Goal: Information Seeking & Learning: Find specific page/section

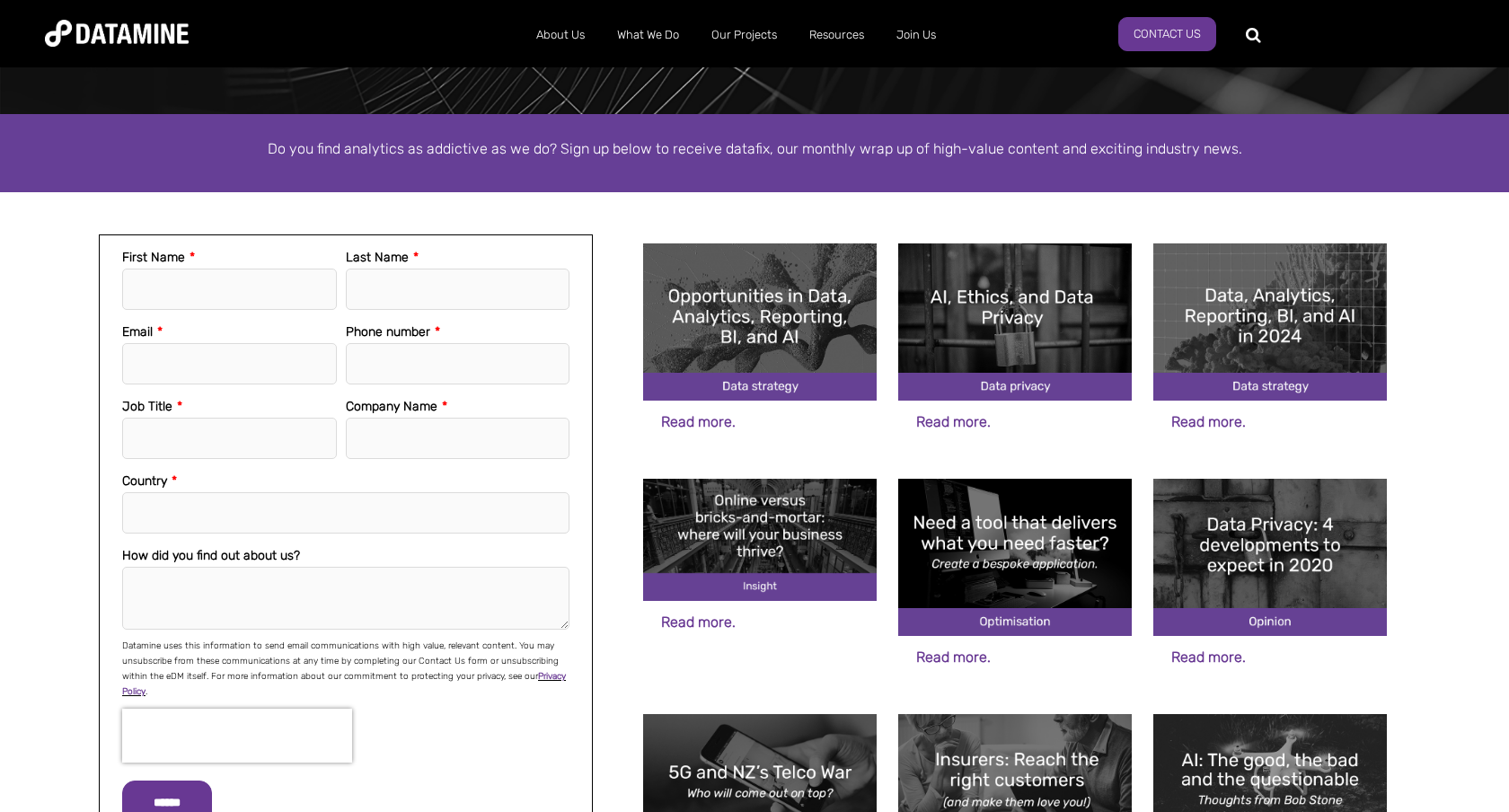
scroll to position [277, 0]
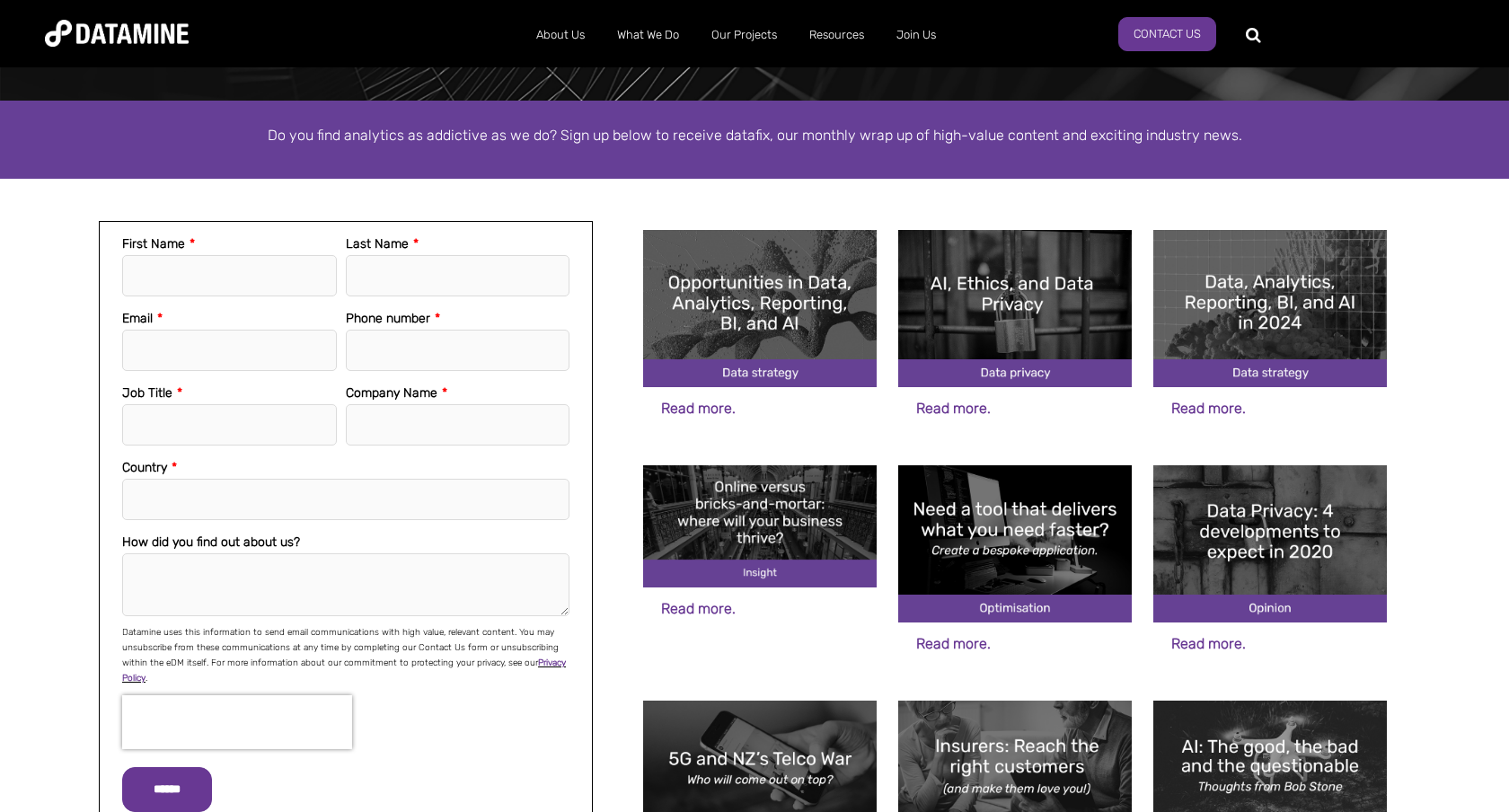
click at [757, 186] on div "Subscribe to Datafix First Name * Last Name * Email * Phone number * Job Title …" at bounding box center [754, 617] width 1347 height 878
click at [771, 195] on div "Subscribe to Datafix First Name * Last Name * Email * Phone number * Job Title …" at bounding box center [754, 617] width 1347 height 878
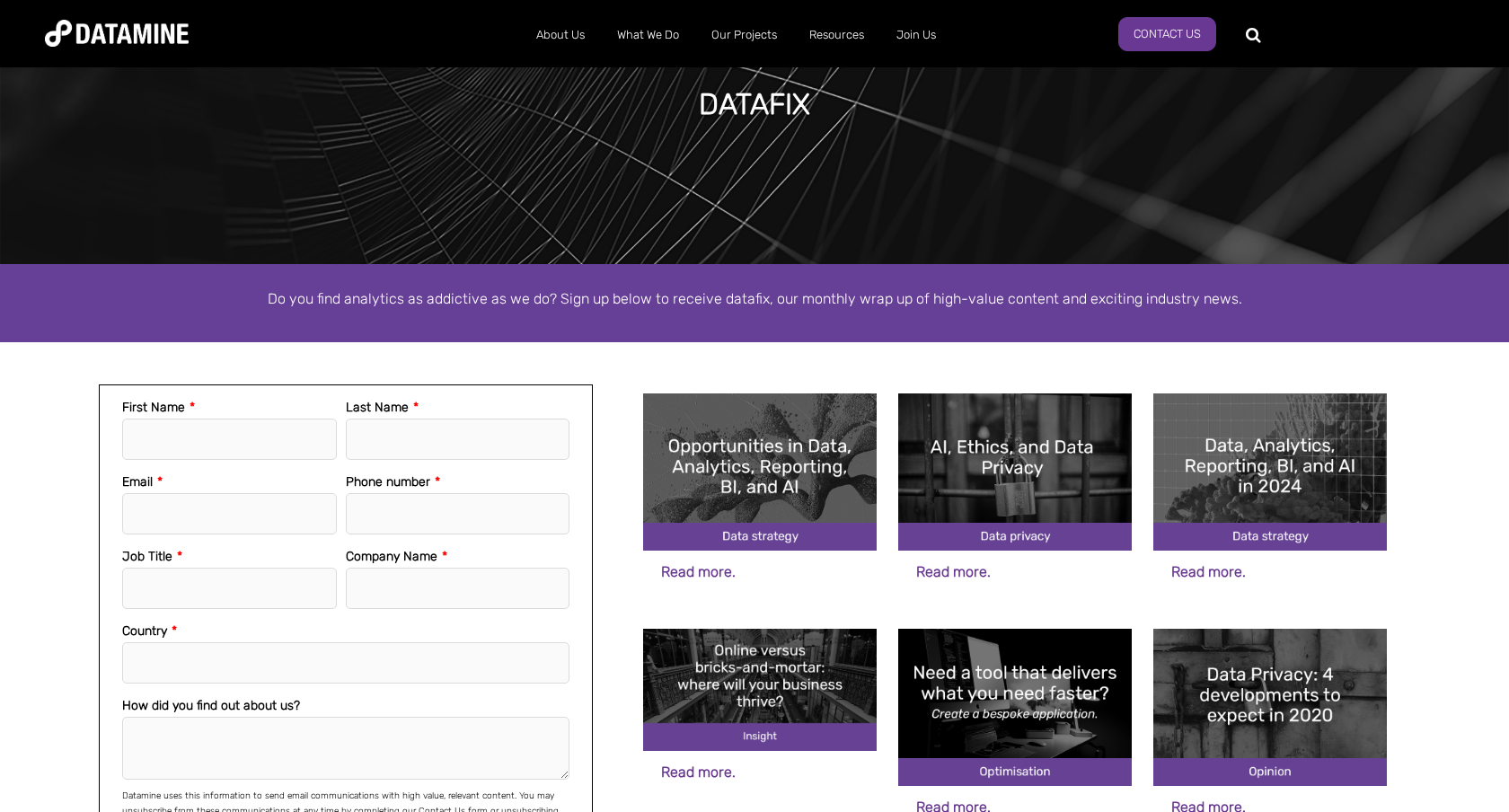
scroll to position [114, 0]
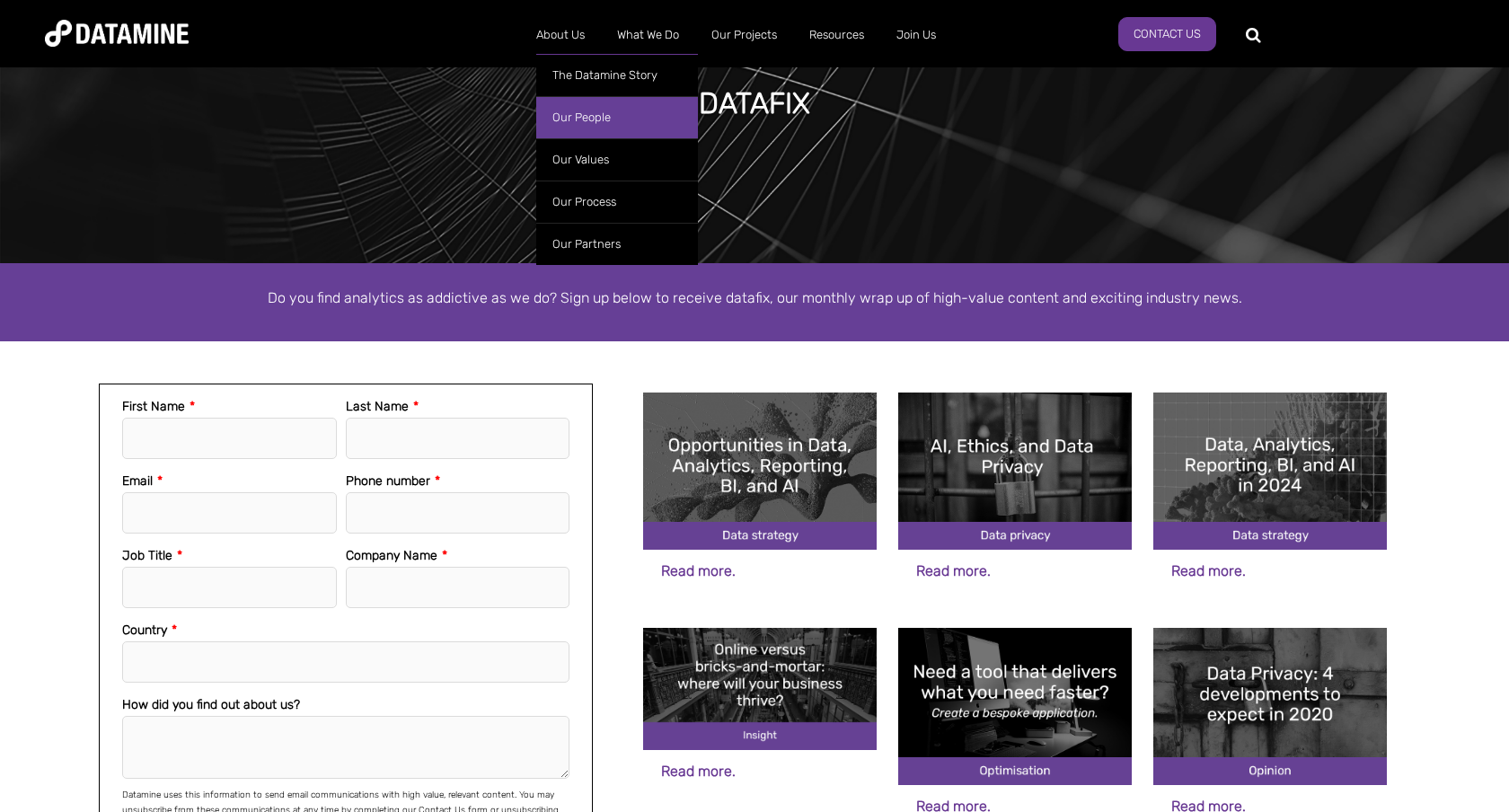
click at [617, 112] on link "Our People" at bounding box center [617, 117] width 162 height 42
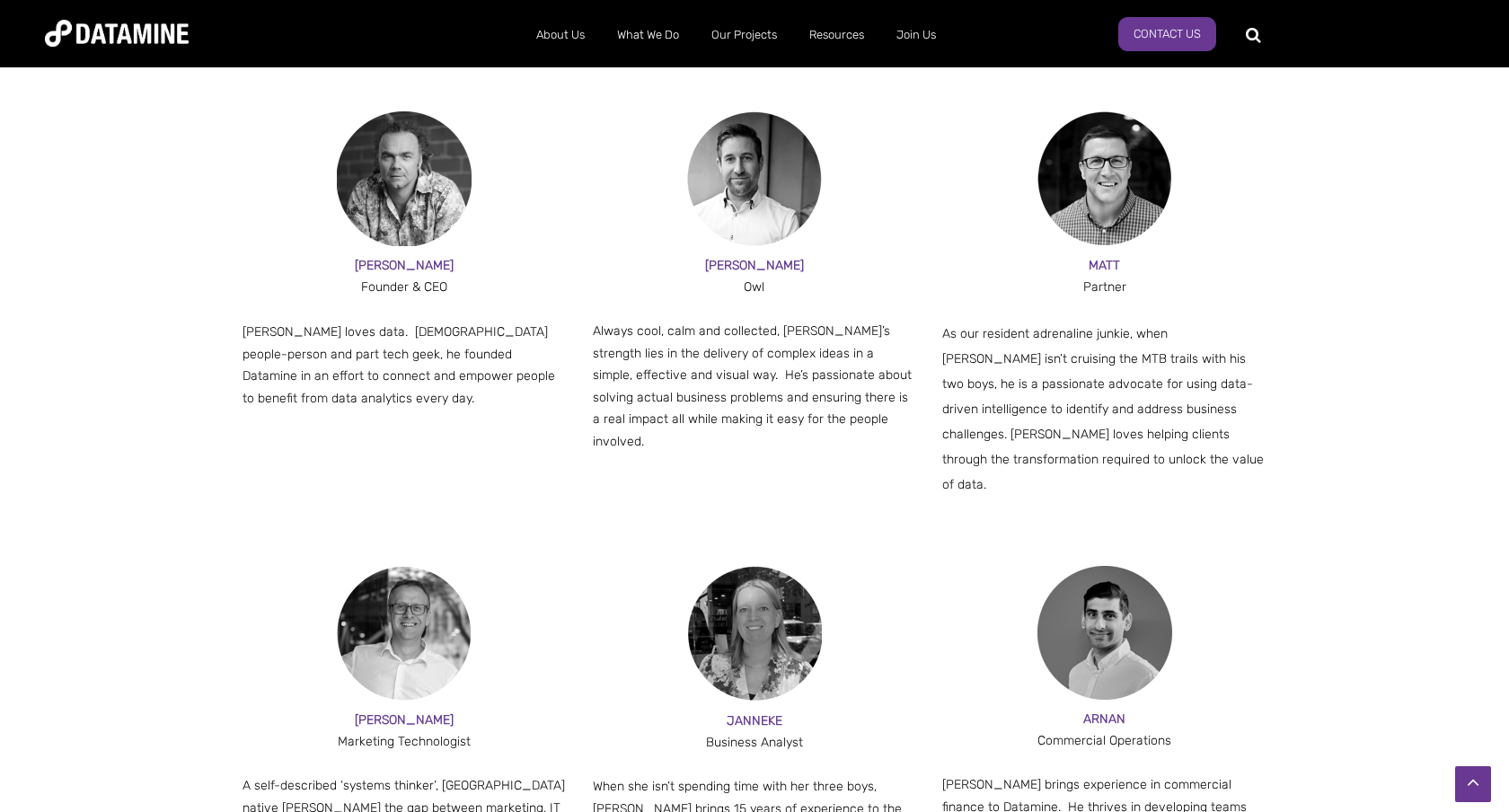
scroll to position [1117, 0]
click at [755, 376] on span "Always cool, calm and collected, [PERSON_NAME]’s strength lies in the delivery …" at bounding box center [752, 387] width 319 height 126
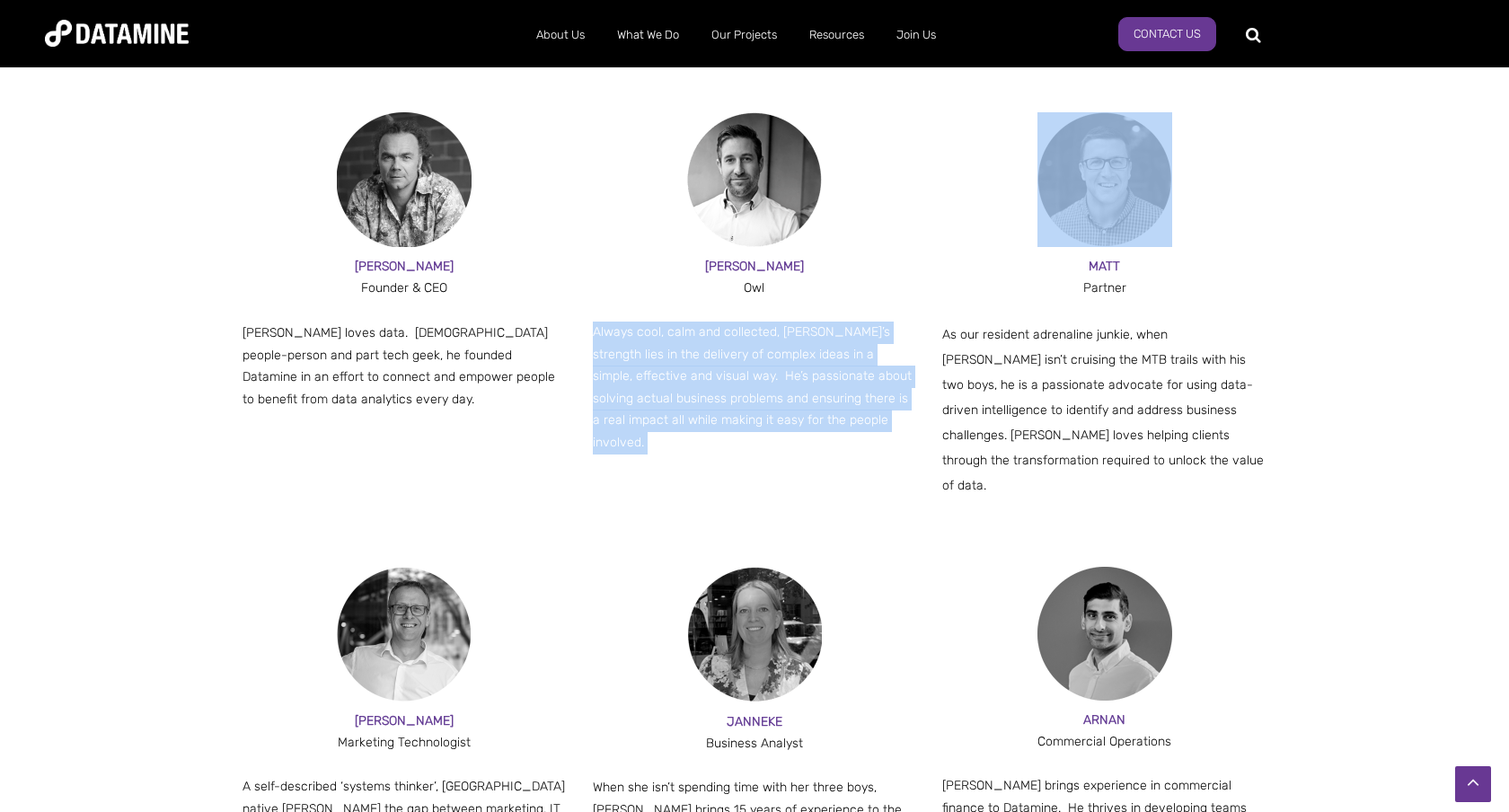
click at [755, 376] on span "Always cool, calm and collected, [PERSON_NAME]’s strength lies in the delivery …" at bounding box center [752, 387] width 319 height 126
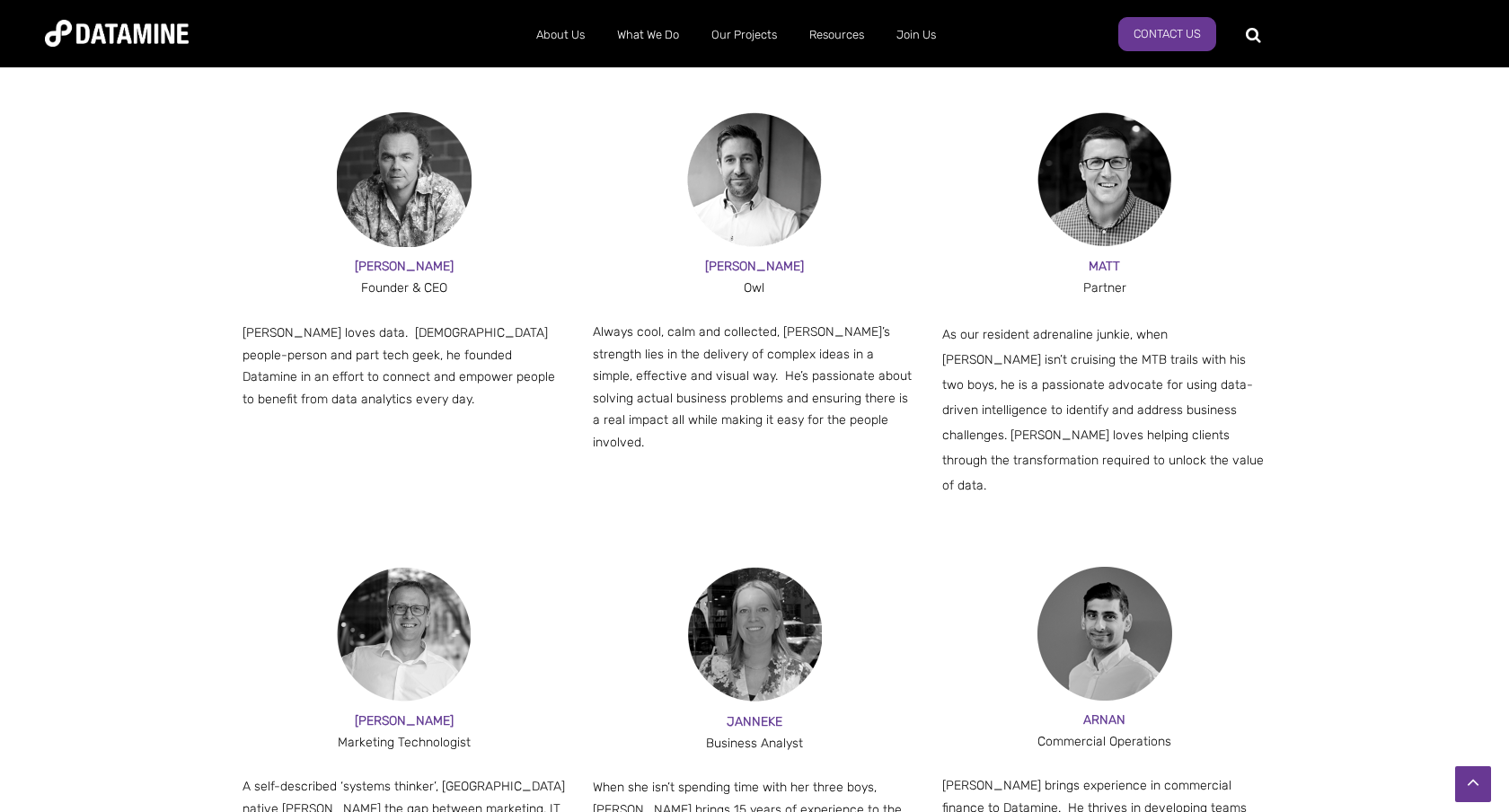
click at [769, 395] on span "Always cool, calm and collected, [PERSON_NAME]’s strength lies in the delivery …" at bounding box center [752, 387] width 319 height 126
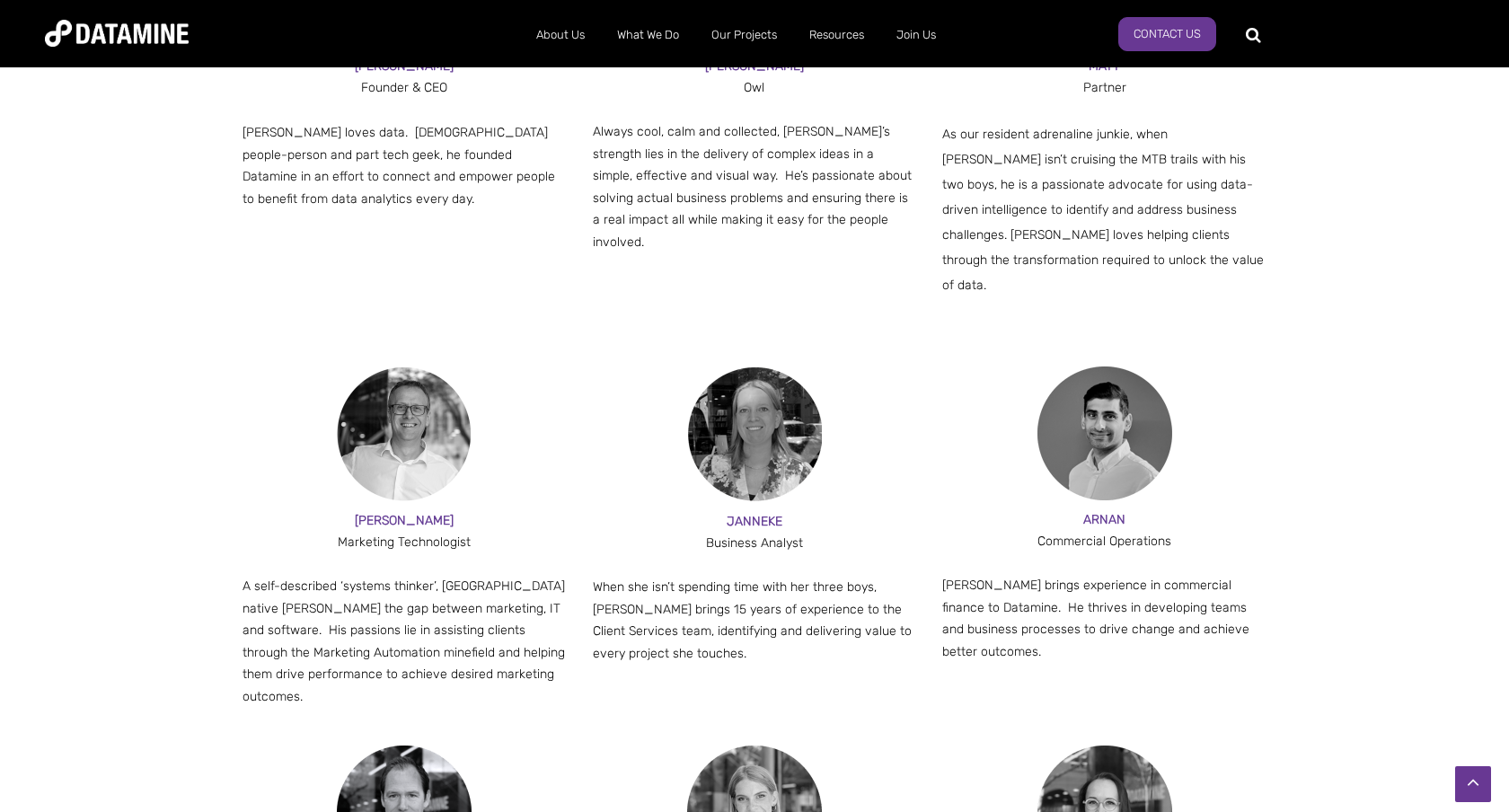
scroll to position [1397, 0]
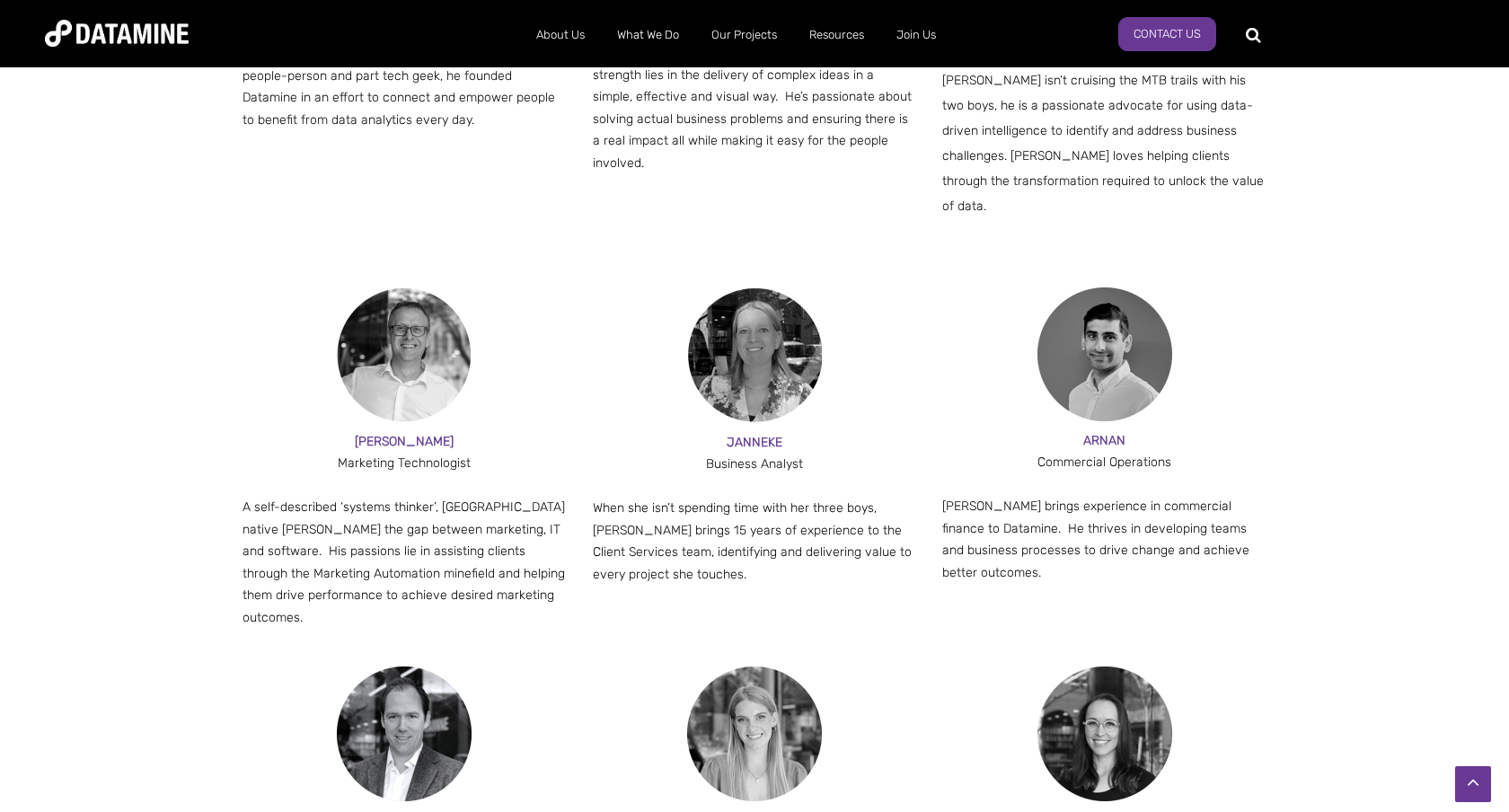
click at [377, 531] on p "A self-described ‘systems thinker’, [GEOGRAPHIC_DATA] native [PERSON_NAME] the …" at bounding box center [405, 562] width 325 height 132
click at [768, 497] on div "When she isn’t spending time with her three boys, [PERSON_NAME] brings 15 years…" at bounding box center [754, 541] width 325 height 88
click at [762, 497] on div "When she isn’t spending time with her three boys, [PERSON_NAME] brings 15 years…" at bounding box center [754, 541] width 325 height 88
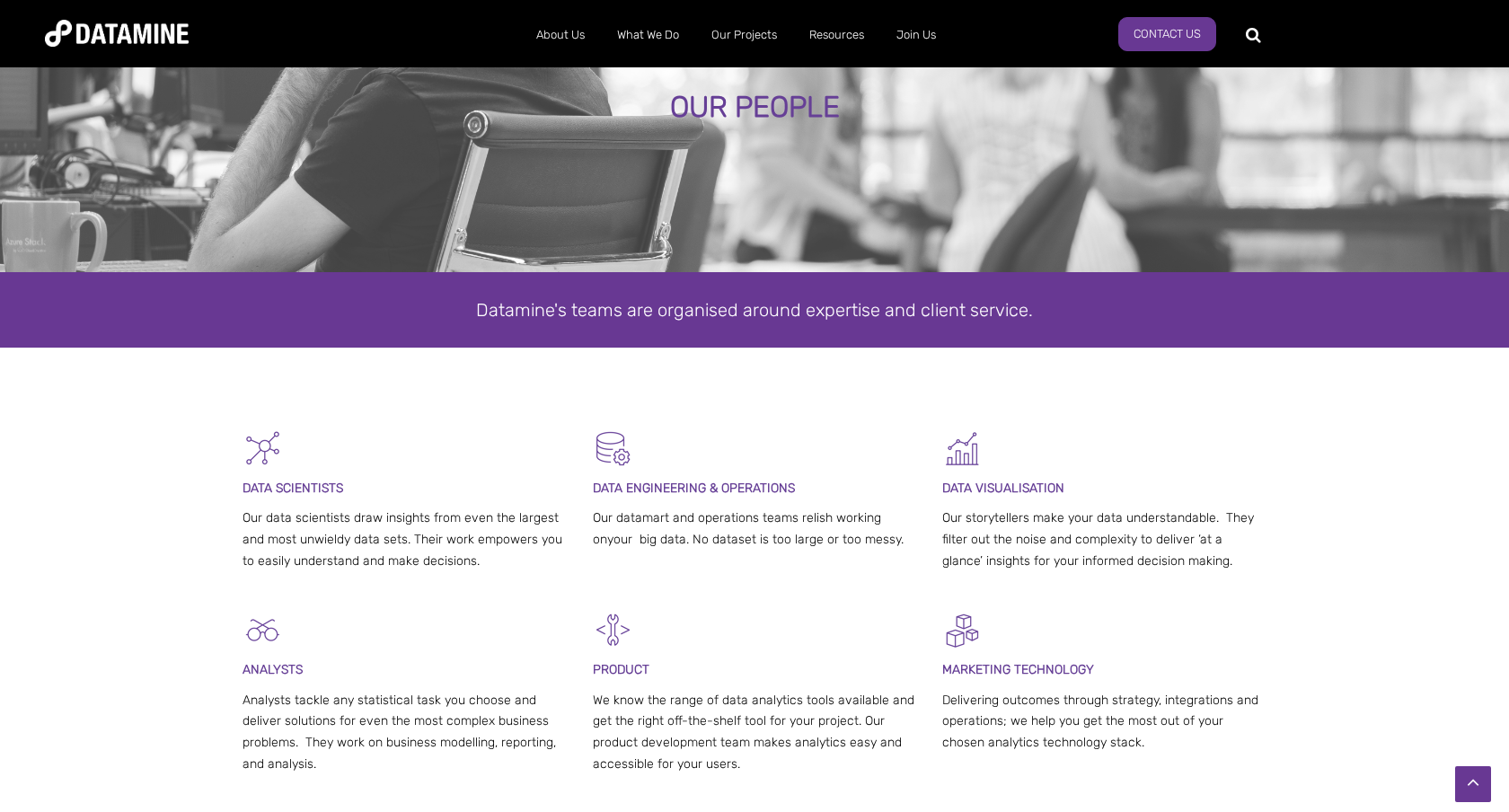
scroll to position [0, 0]
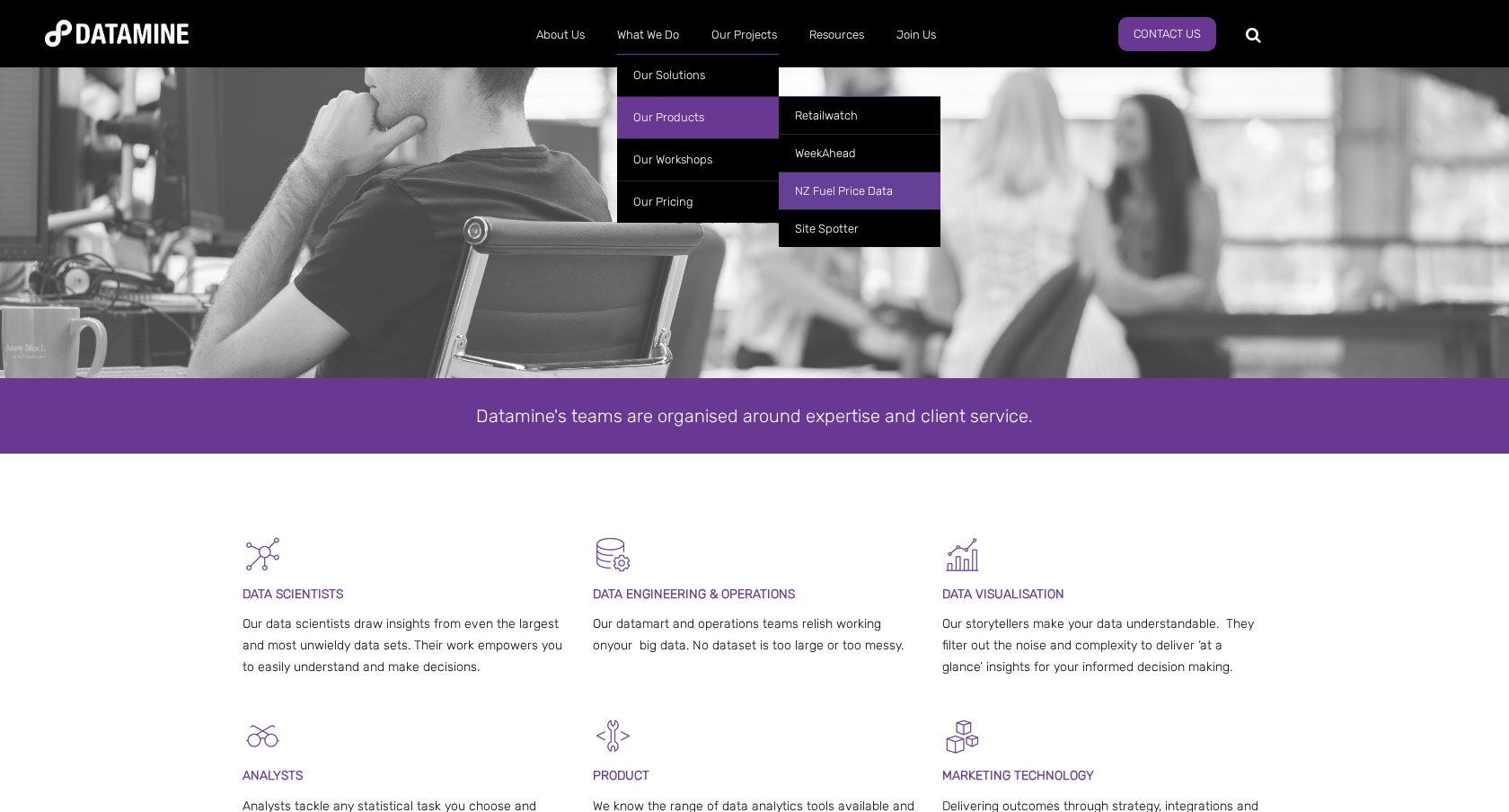
click at [819, 194] on link "NZ Fuel Price Data" at bounding box center [860, 190] width 162 height 38
